Goal: Book appointment/travel/reservation

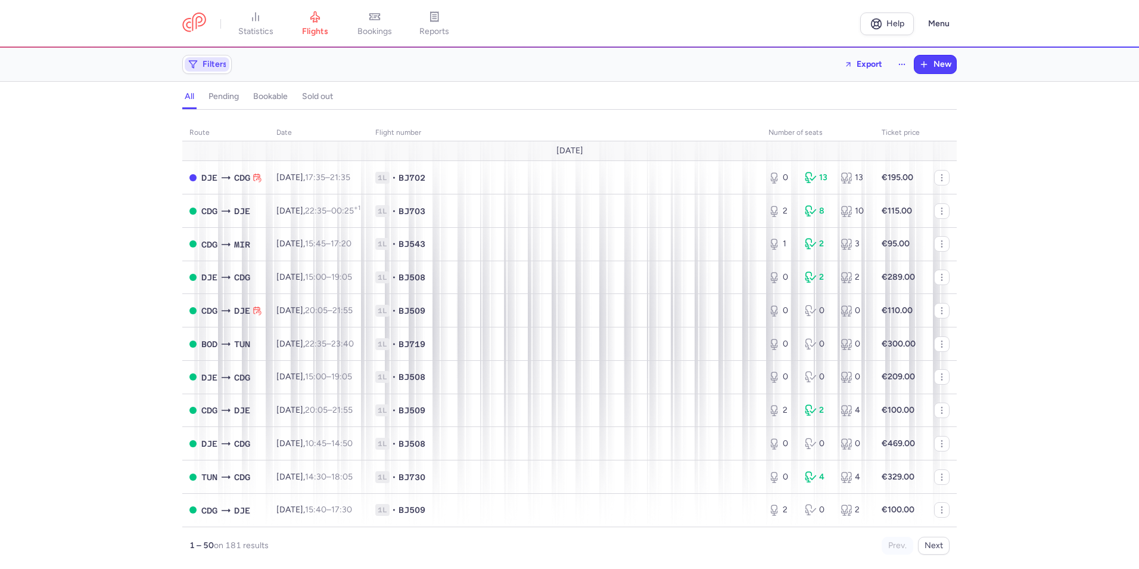
click at [213, 70] on span "Filters" at bounding box center [207, 64] width 45 height 14
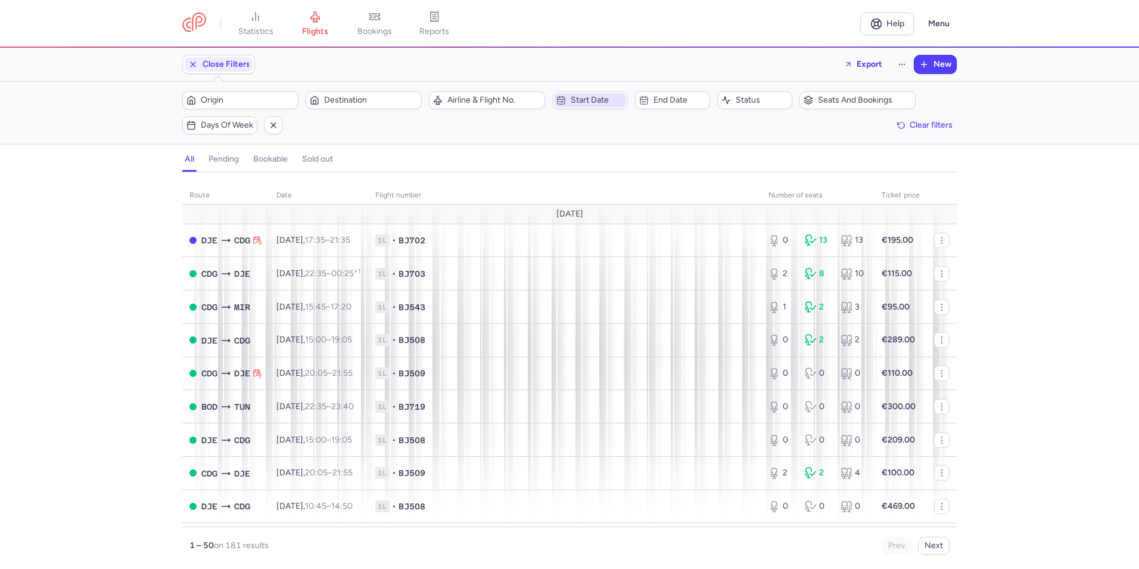
click at [580, 107] on span "Start date" at bounding box center [590, 100] width 72 height 14
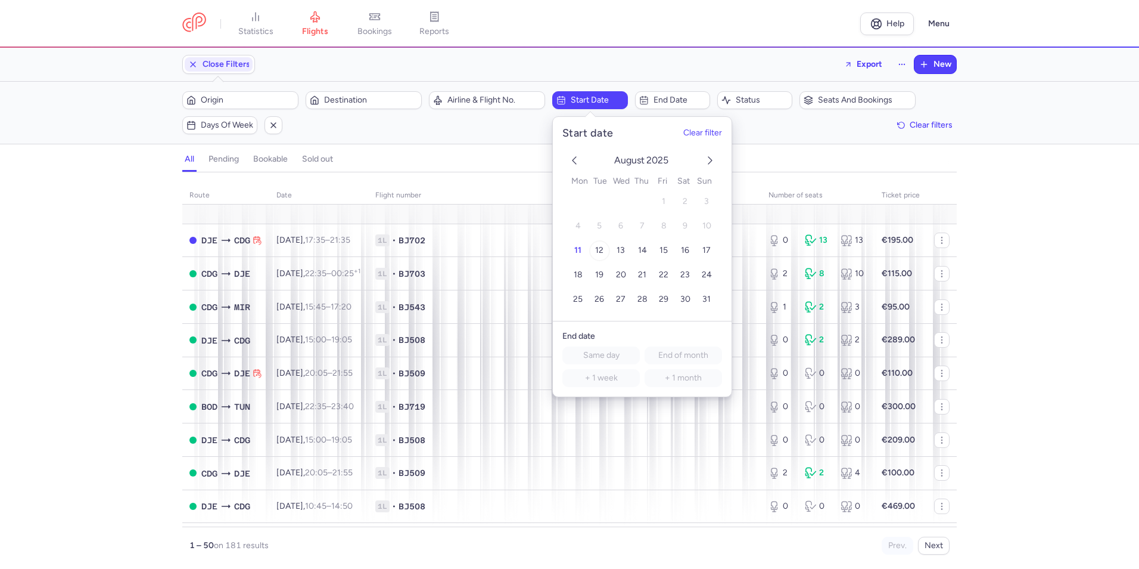
click at [597, 252] on span "12" at bounding box center [599, 251] width 8 height 10
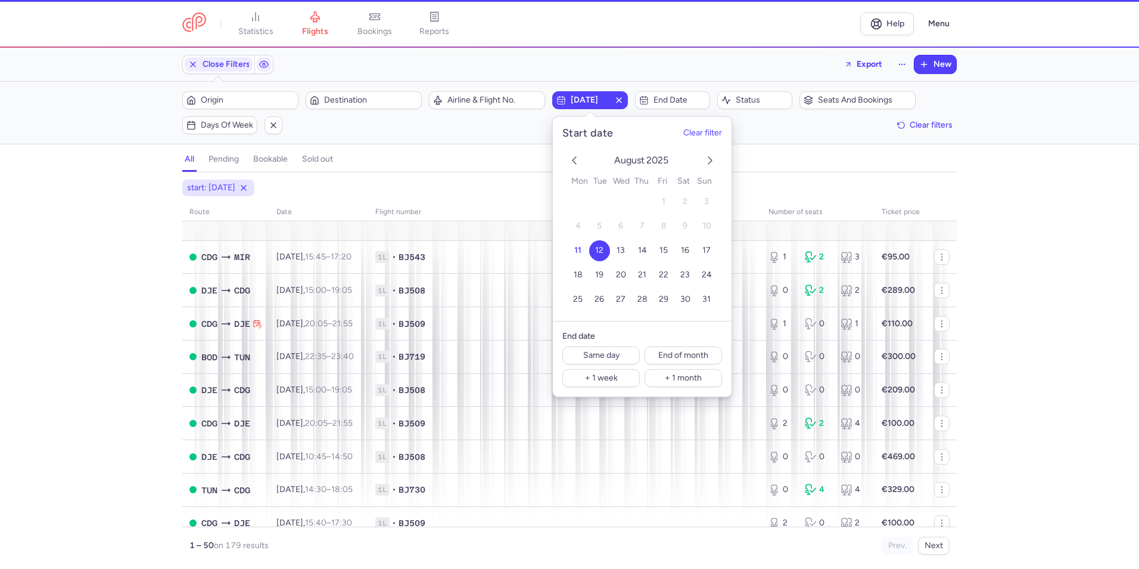
click at [667, 86] on div "Filters (1) – 179 results Origin Destination Airline & Flight No. [DATE] End da…" at bounding box center [569, 113] width 1139 height 62
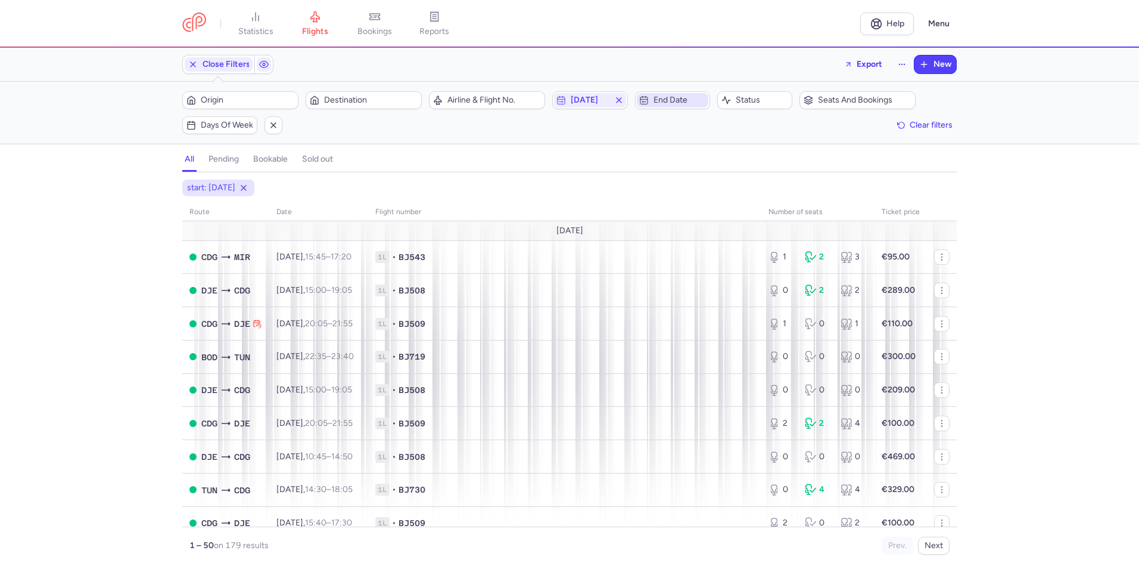
click at [672, 96] on span "End date" at bounding box center [680, 100] width 52 height 10
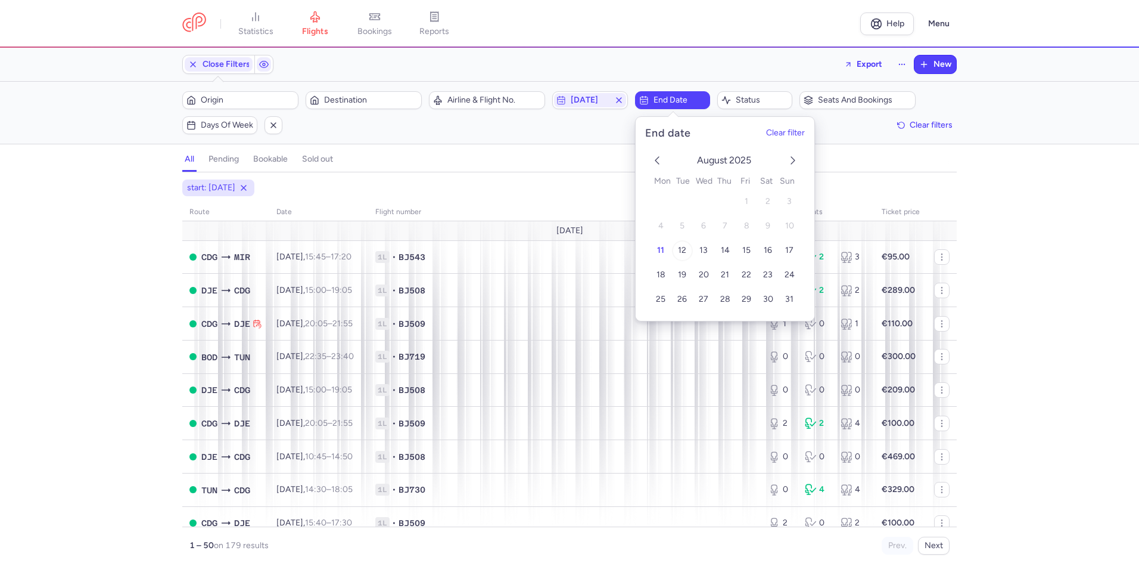
click at [685, 247] on span "12" at bounding box center [682, 251] width 8 height 10
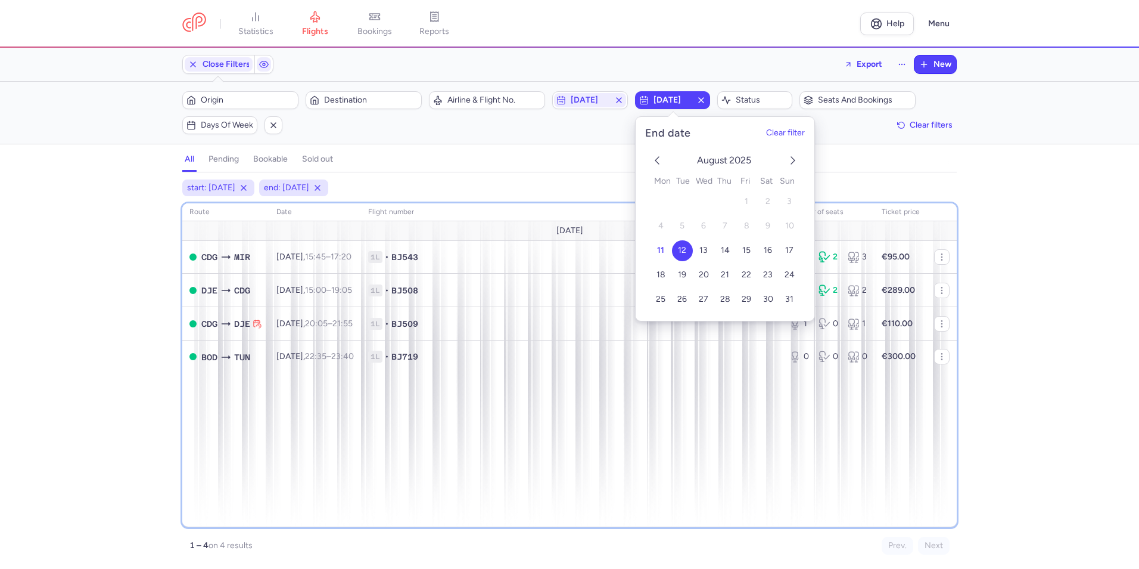
click at [571, 455] on div "route date Flight number number of seats Ticket price [DATE] CDG MIR [DATE] 15:…" at bounding box center [569, 365] width 775 height 324
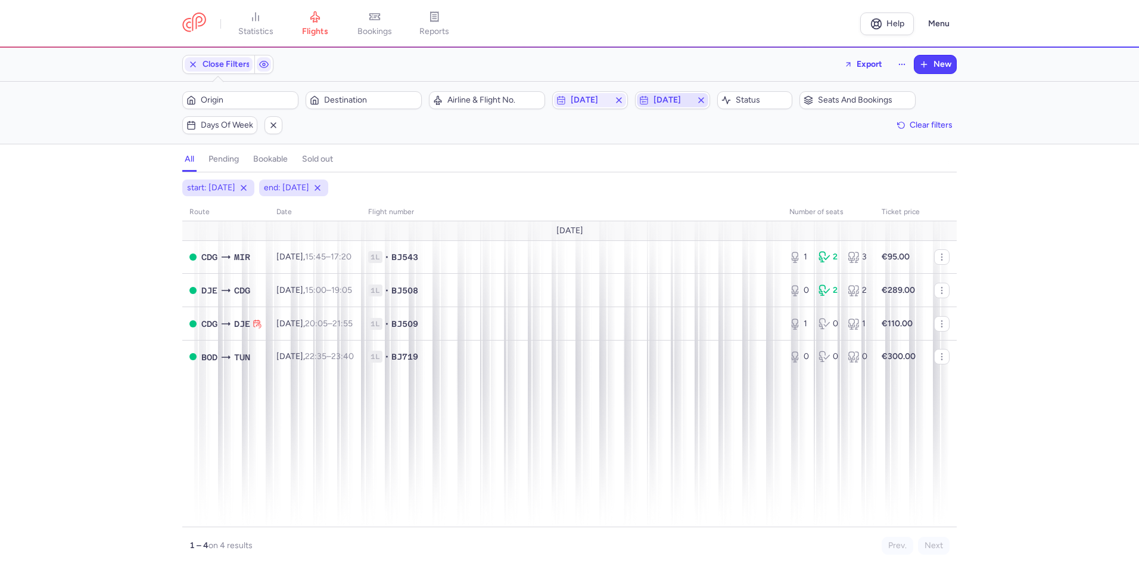
click at [665, 104] on span "[DATE]" at bounding box center [673, 100] width 38 height 10
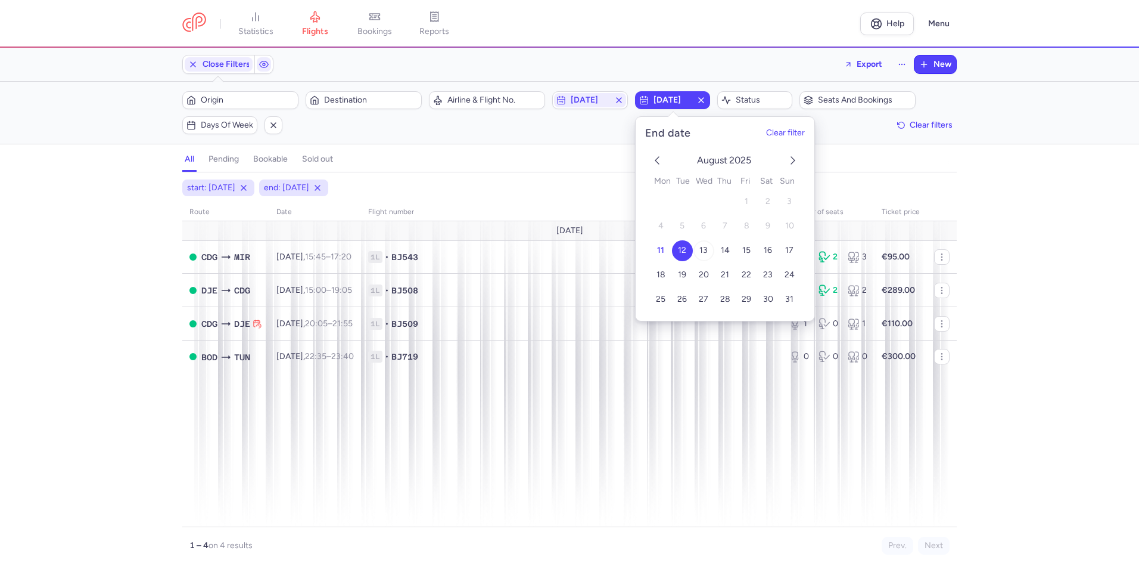
click at [706, 253] on span "13" at bounding box center [704, 251] width 8 height 10
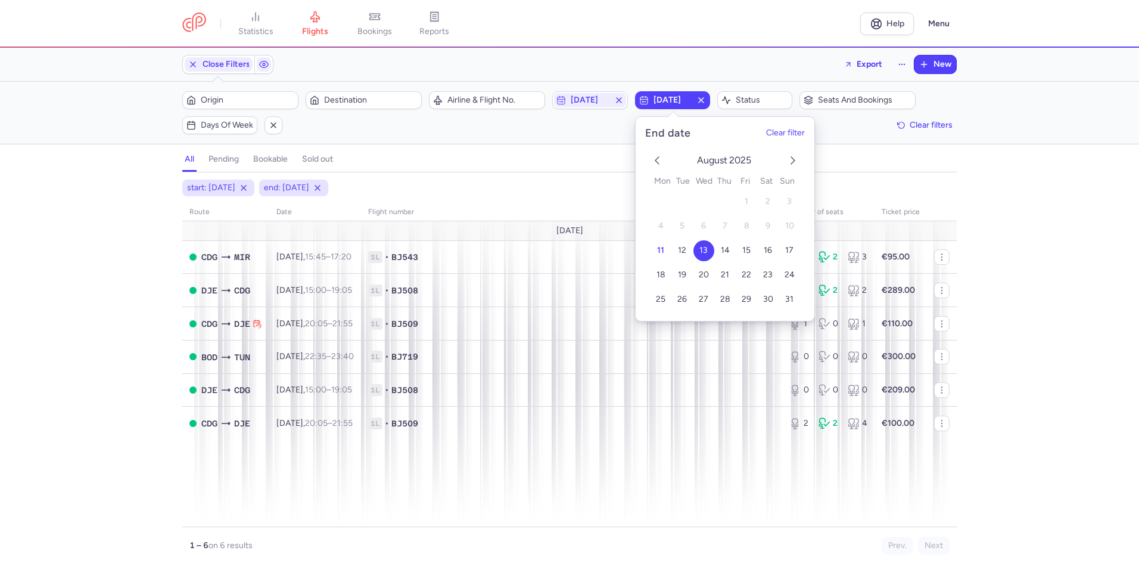
click at [553, 170] on div "all pending bookable sold out" at bounding box center [569, 161] width 775 height 21
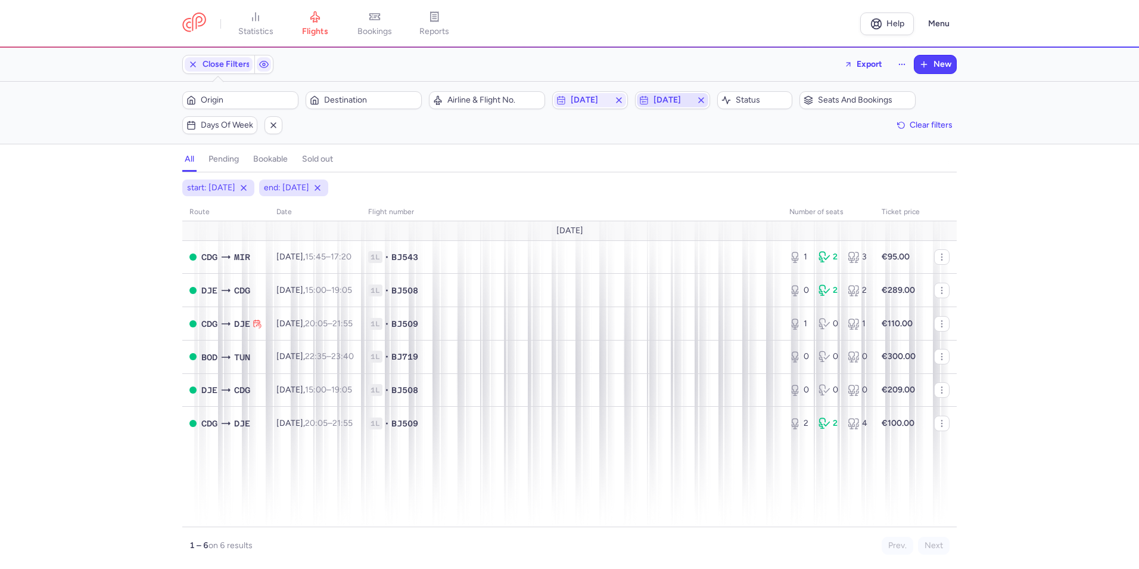
click at [656, 96] on span "[DATE]" at bounding box center [673, 100] width 38 height 10
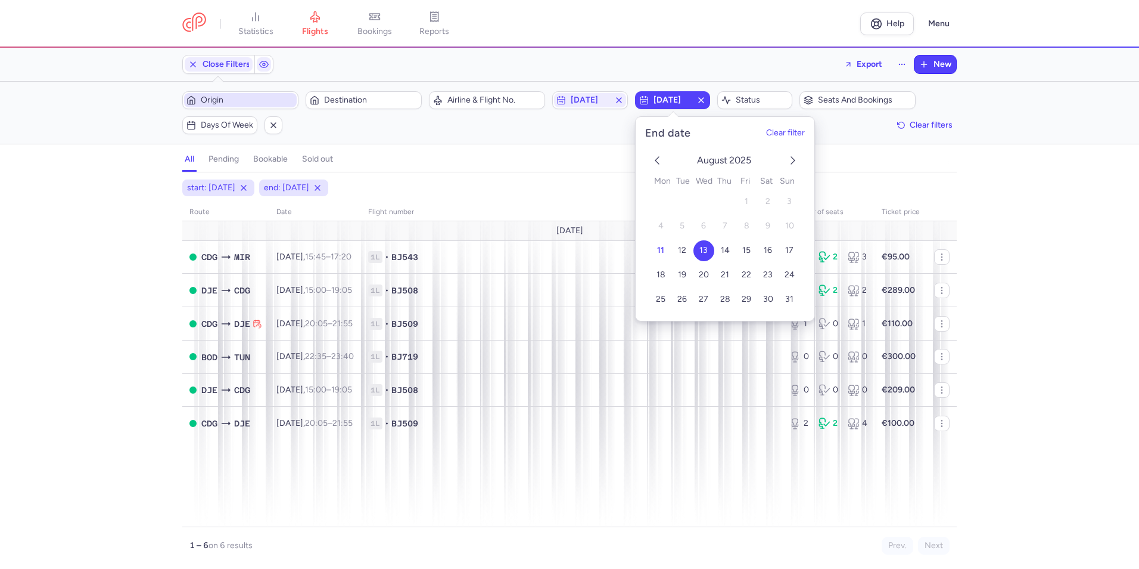
click at [270, 101] on span "Origin" at bounding box center [248, 100] width 94 height 10
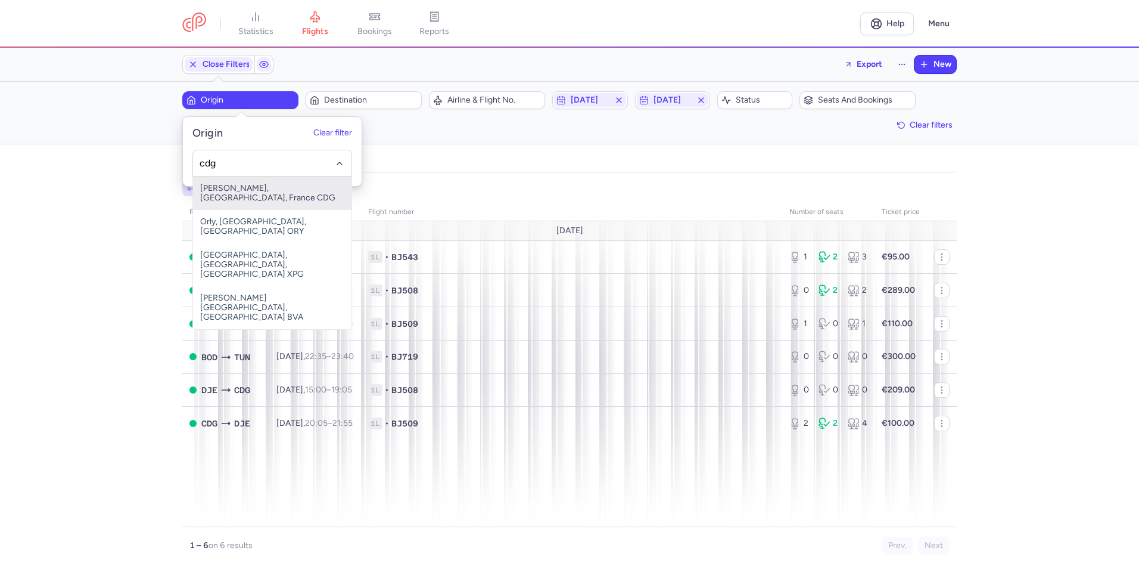
click at [289, 185] on span "[PERSON_NAME], [GEOGRAPHIC_DATA], France CDG" at bounding box center [272, 192] width 159 height 33
type input "cdg"
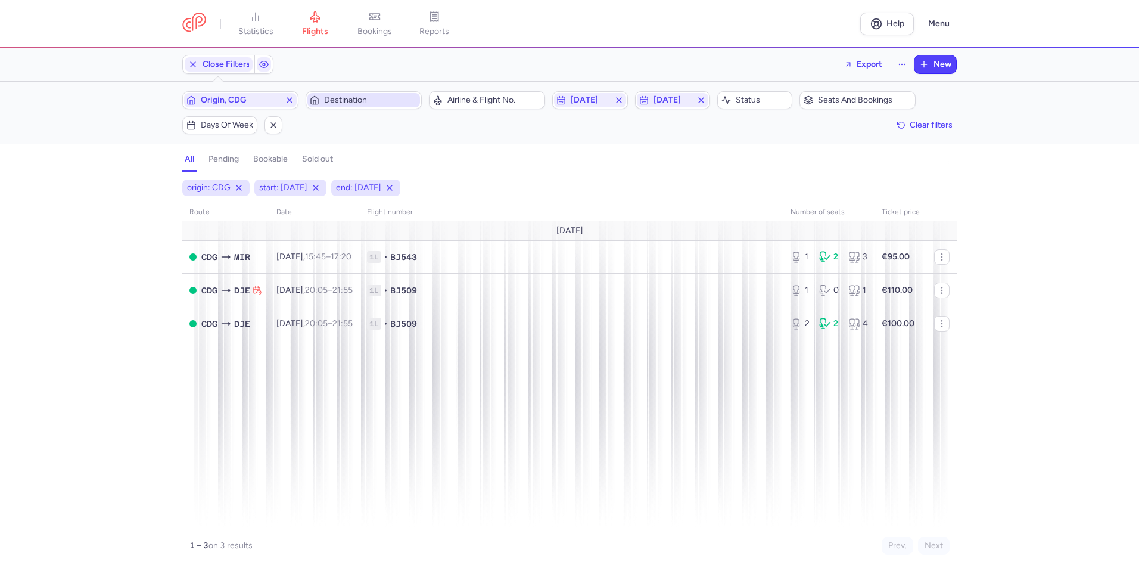
click at [358, 100] on span "Destination" at bounding box center [371, 100] width 94 height 10
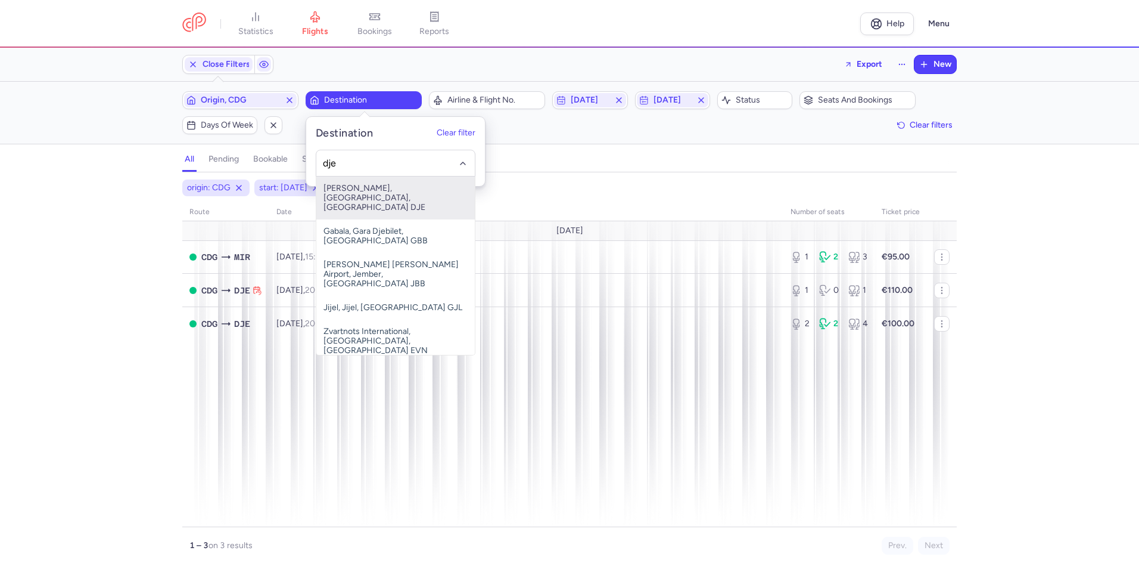
click at [406, 191] on span "[PERSON_NAME], [GEOGRAPHIC_DATA], [GEOGRAPHIC_DATA] DJE" at bounding box center [395, 197] width 159 height 43
type input "dje"
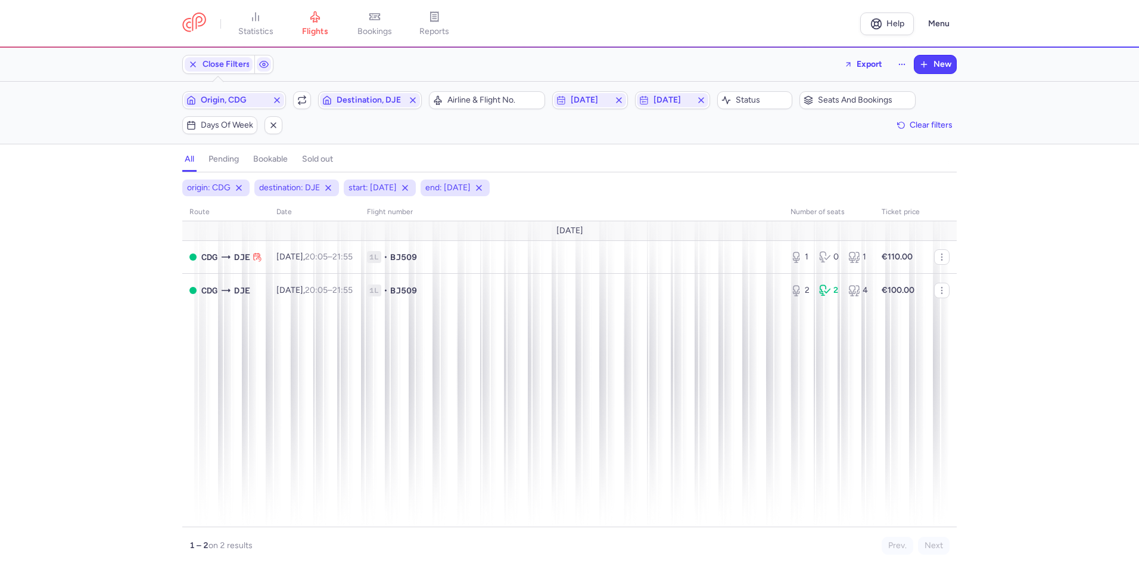
click at [1026, 213] on div "origin: CDG destination: DJE start: [DATE] end: [DATE] route date Flight number…" at bounding box center [569, 373] width 1139 height 389
